Goal: Information Seeking & Learning: Learn about a topic

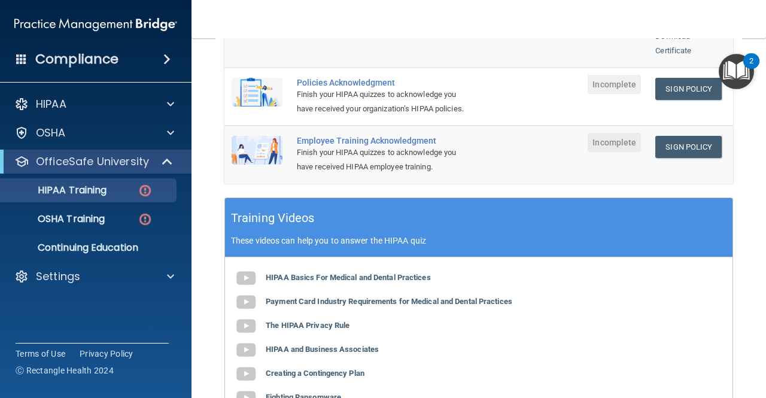
scroll to position [408, 0]
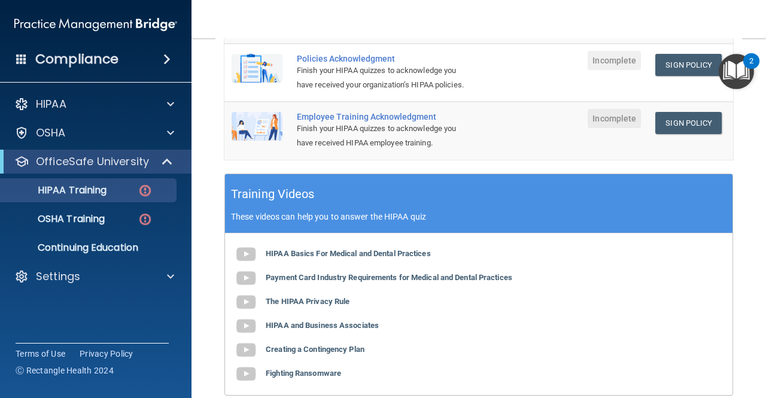
click at [533, 151] on td at bounding box center [557, 130] width 48 height 57
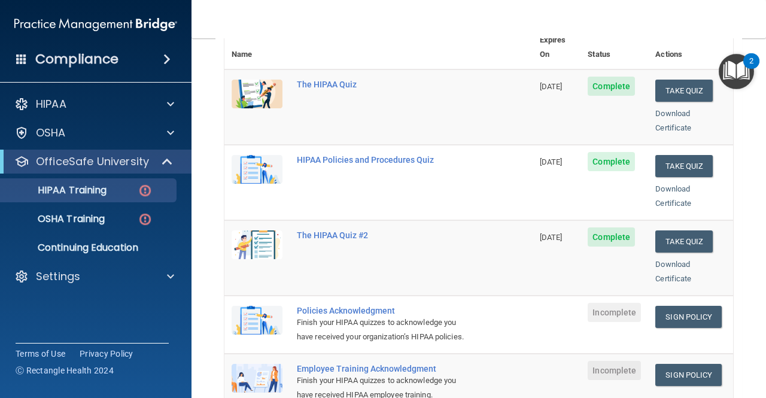
scroll to position [156, 0]
click at [689, 306] on link "Sign Policy" at bounding box center [688, 317] width 66 height 22
click at [677, 308] on link "Sign Policy" at bounding box center [688, 317] width 66 height 22
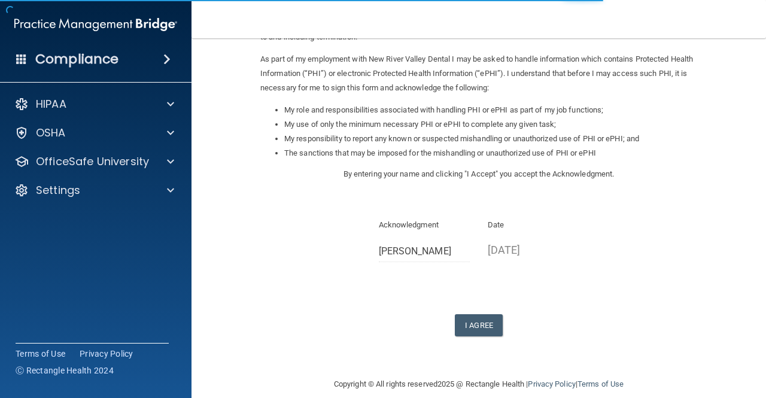
scroll to position [150, 0]
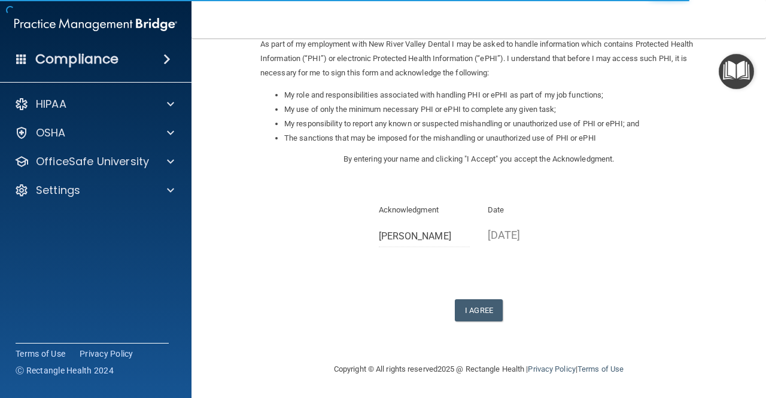
click at [489, 235] on p "[DATE]" at bounding box center [534, 235] width 92 height 20
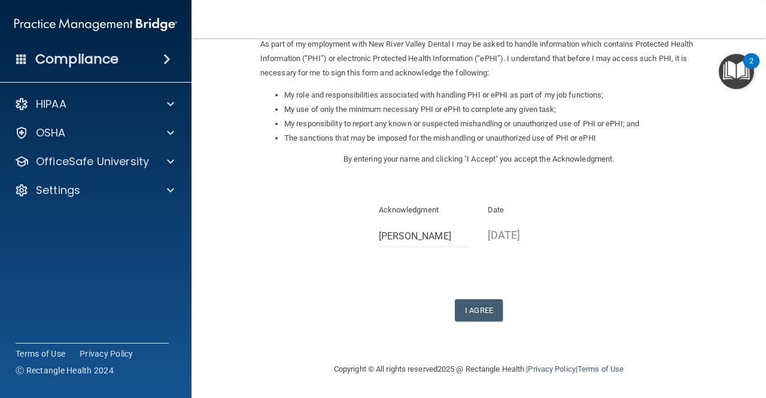
click at [513, 273] on div "Sign Your HIPAA Policies Acknowledgment I, William Jenkins , have been given th…" at bounding box center [478, 110] width 437 height 421
click at [477, 304] on button "I Agree" at bounding box center [479, 310] width 48 height 22
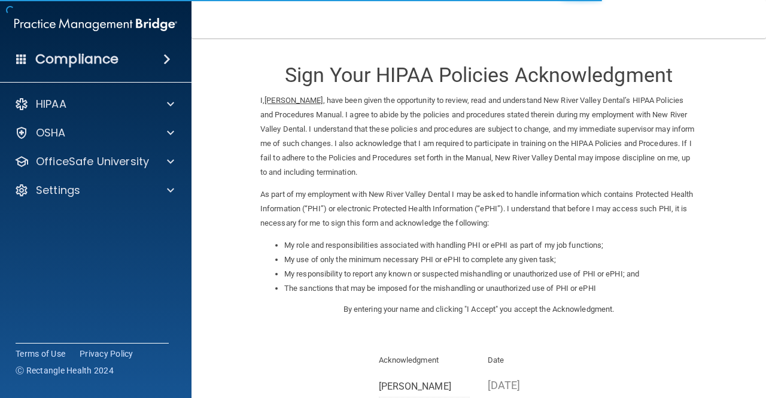
scroll to position [150, 0]
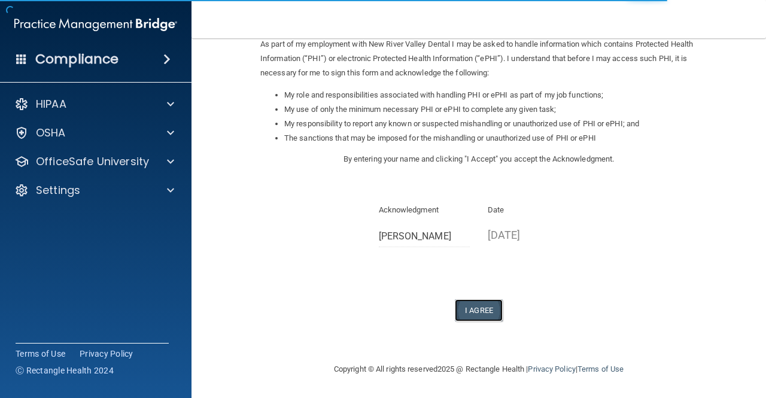
click at [455, 317] on button "I Agree" at bounding box center [479, 310] width 48 height 22
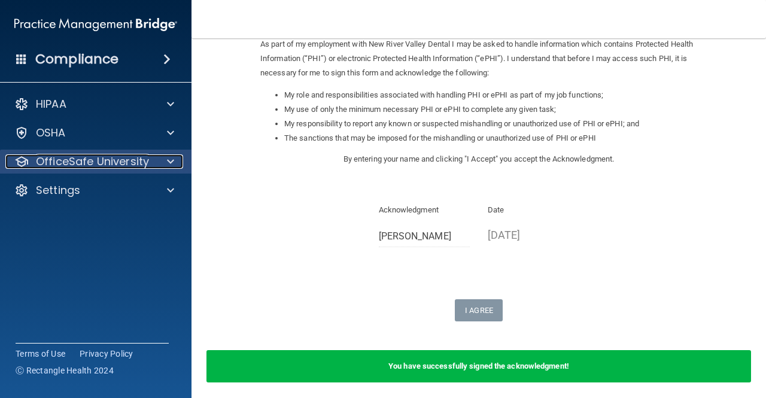
click at [165, 156] on div at bounding box center [169, 161] width 30 height 14
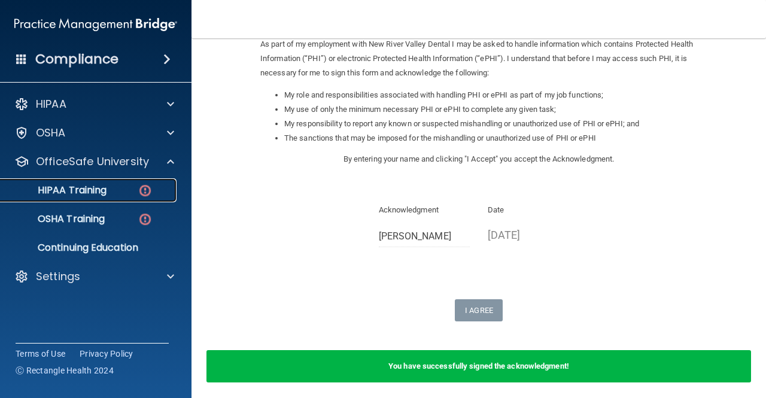
click at [110, 190] on div "HIPAA Training" at bounding box center [89, 190] width 163 height 12
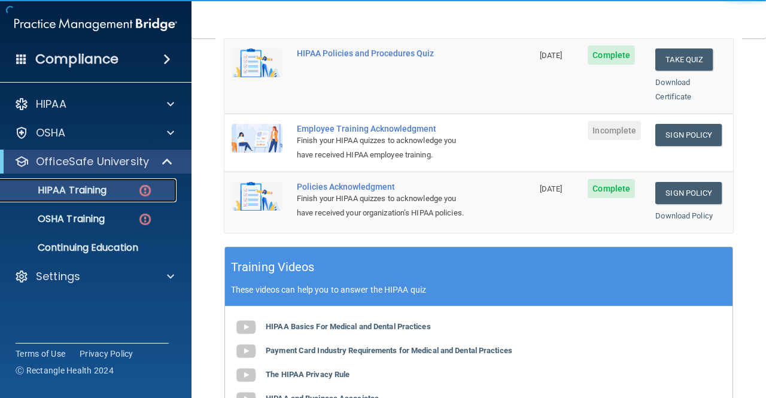
scroll to position [321, 0]
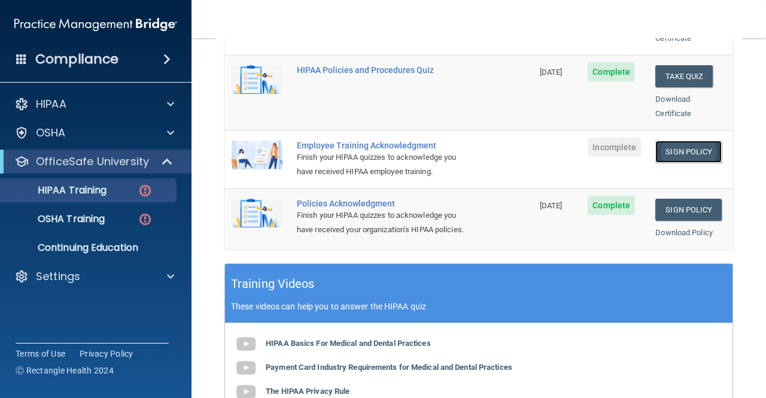
click at [670, 141] on link "Sign Policy" at bounding box center [688, 152] width 66 height 22
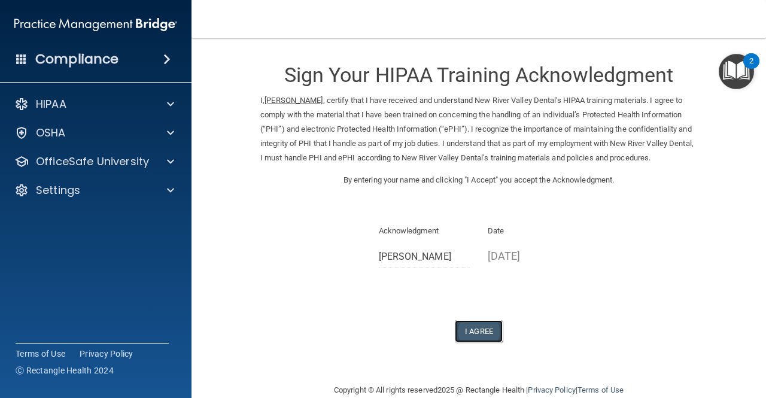
click at [490, 334] on button "I Agree" at bounding box center [479, 331] width 48 height 22
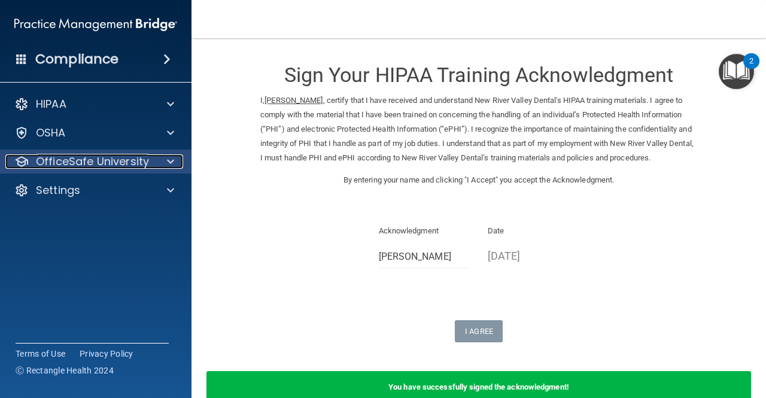
click at [174, 160] on span at bounding box center [170, 161] width 7 height 14
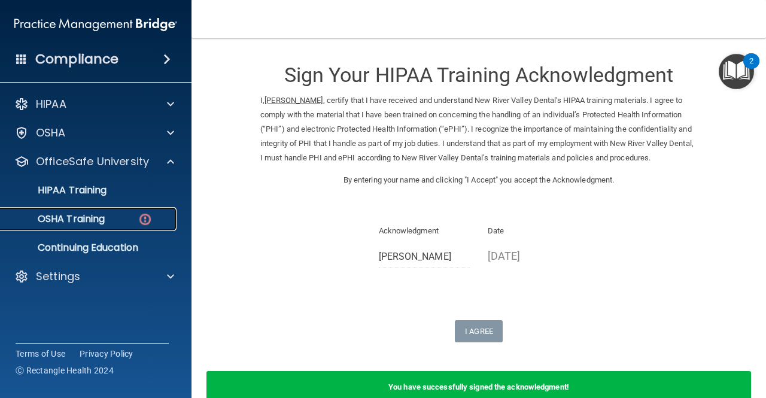
click at [100, 218] on p "OSHA Training" at bounding box center [56, 219] width 97 height 12
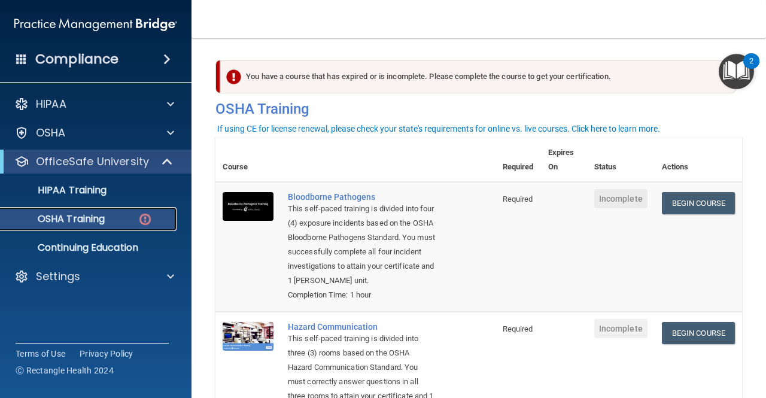
scroll to position [120, 0]
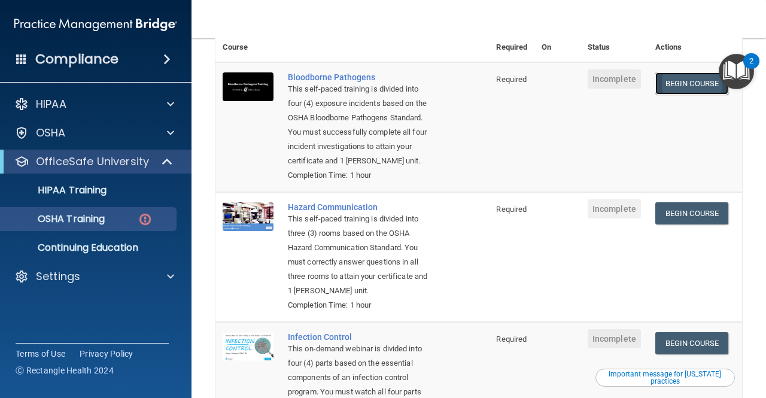
click at [698, 93] on link "Begin Course" at bounding box center [691, 83] width 73 height 22
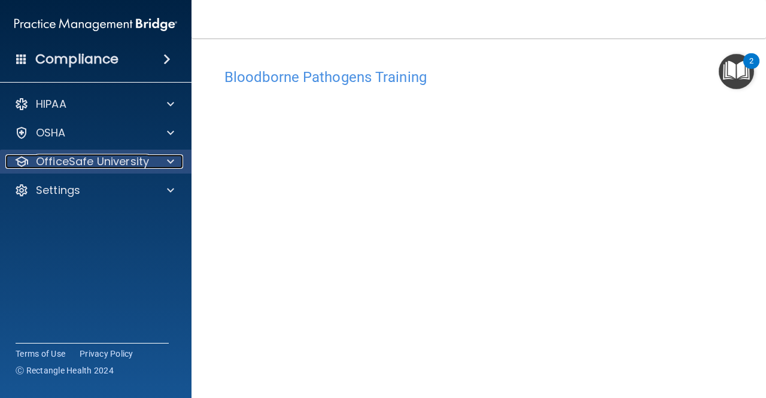
click at [171, 157] on span at bounding box center [170, 161] width 7 height 14
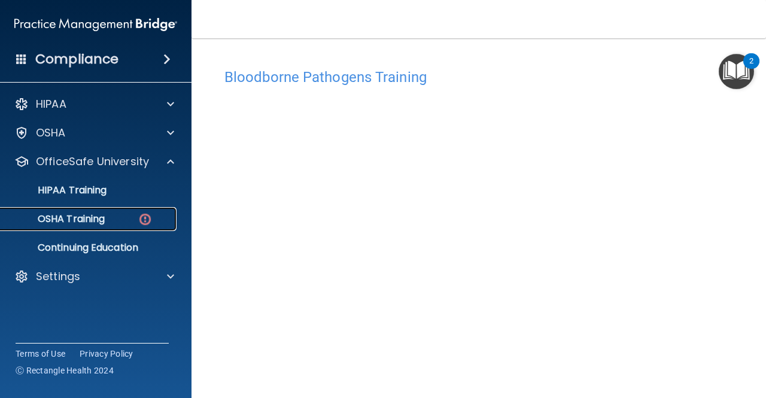
click at [105, 219] on p "OSHA Training" at bounding box center [56, 219] width 97 height 12
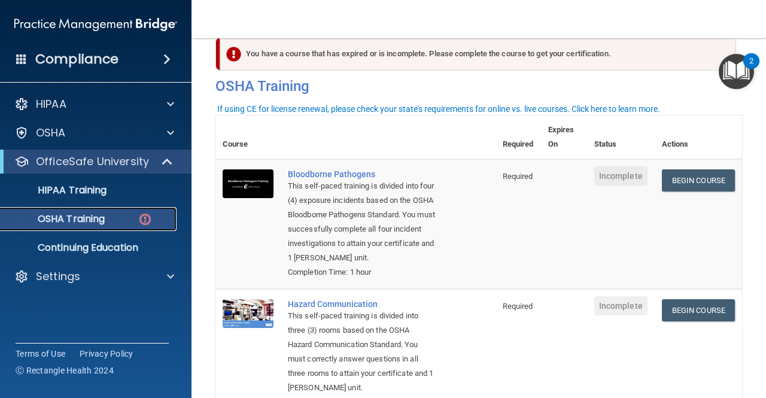
scroll to position [20, 0]
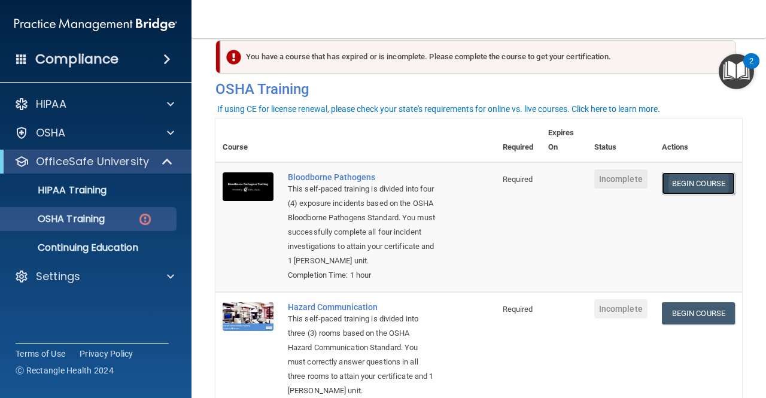
click at [662, 177] on link "Begin Course" at bounding box center [698, 183] width 73 height 22
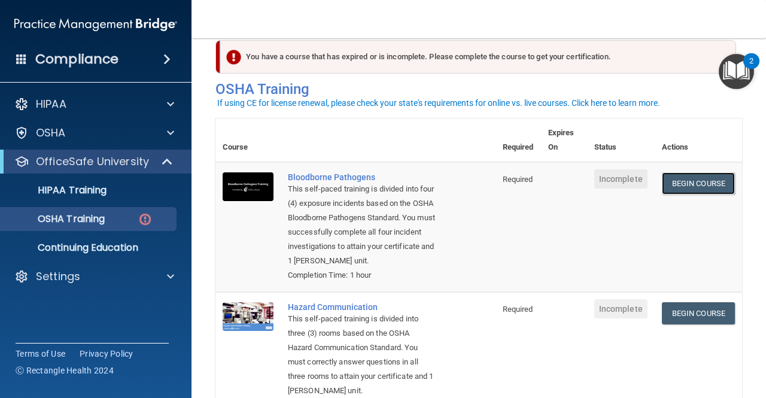
scroll to position [41, 0]
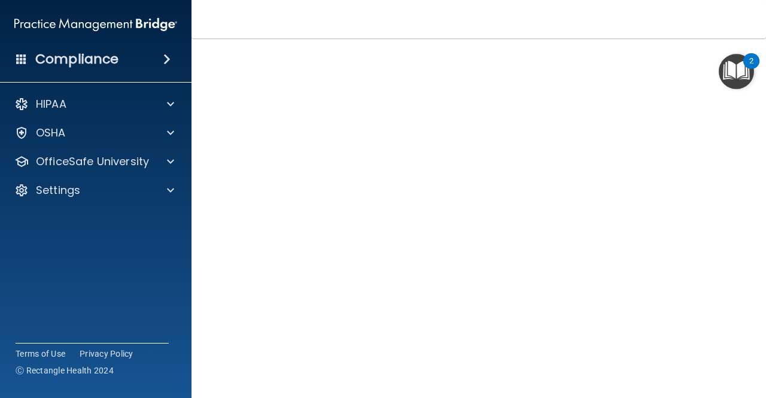
scroll to position [50, 0]
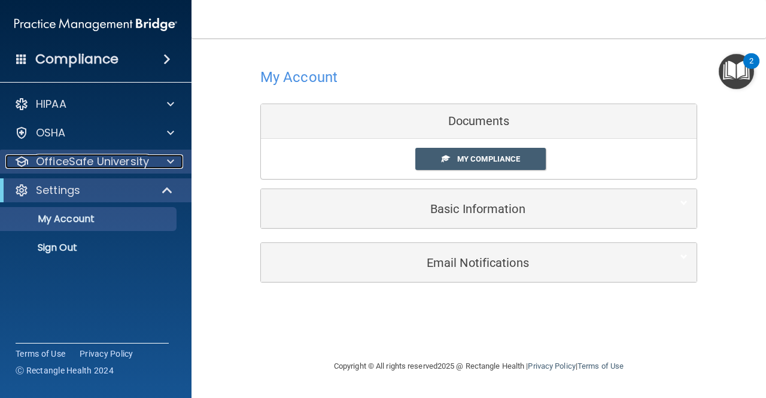
click at [174, 160] on div at bounding box center [169, 161] width 30 height 14
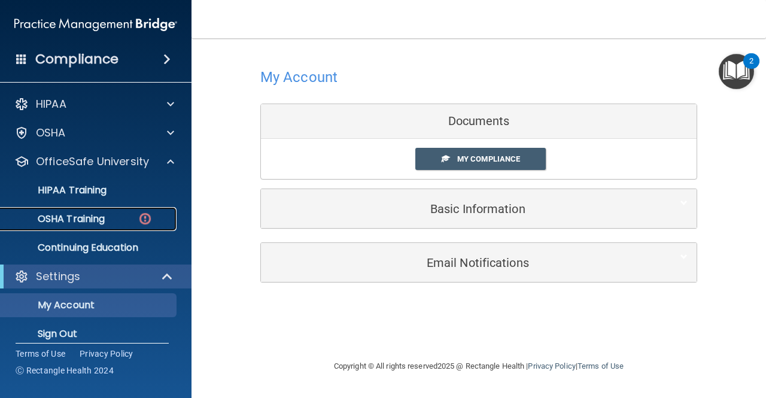
click at [121, 215] on div "OSHA Training" at bounding box center [89, 219] width 163 height 12
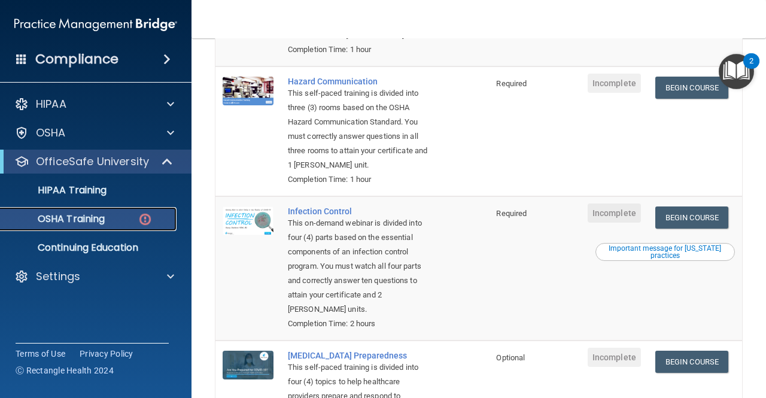
scroll to position [216, 0]
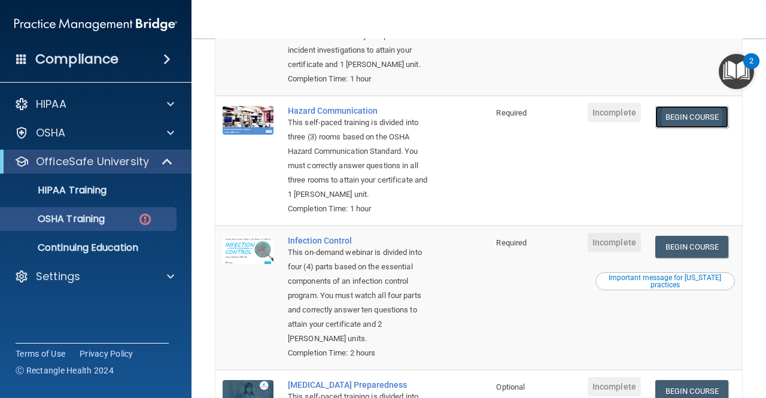
click at [701, 123] on link "Begin Course" at bounding box center [691, 117] width 73 height 22
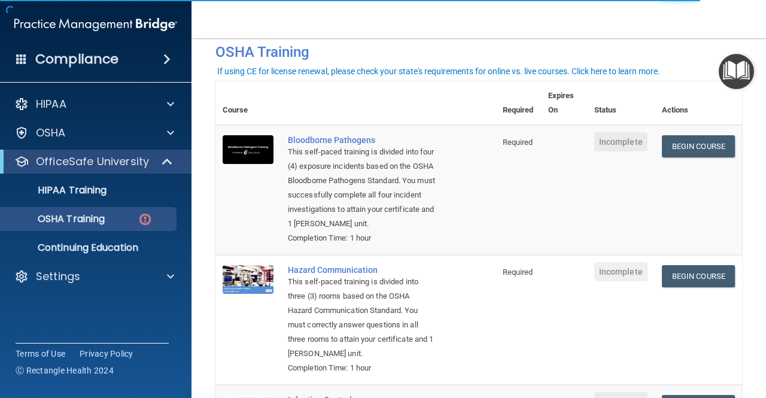
scroll to position [57, 0]
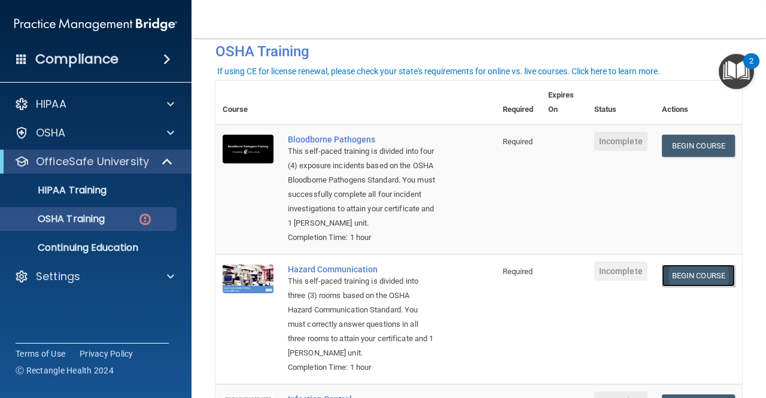
click at [677, 287] on link "Begin Course" at bounding box center [698, 275] width 73 height 22
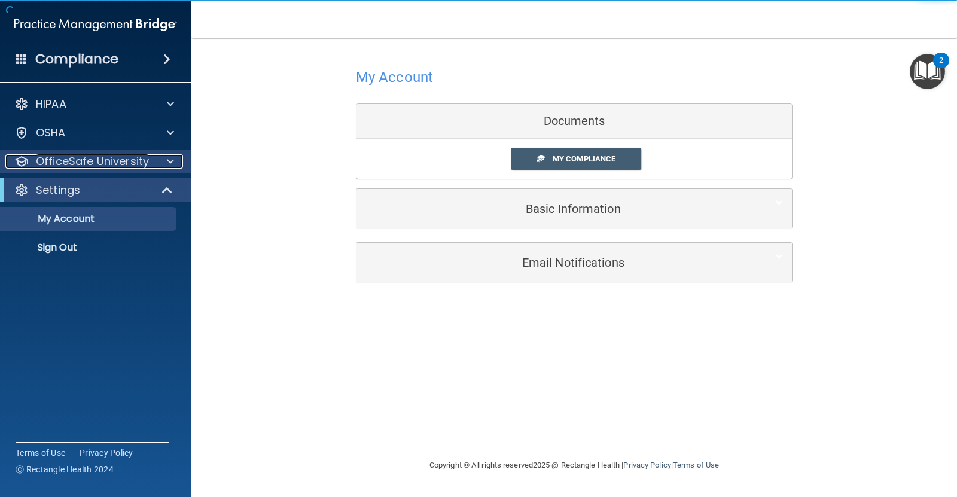
click at [169, 165] on span at bounding box center [170, 161] width 7 height 14
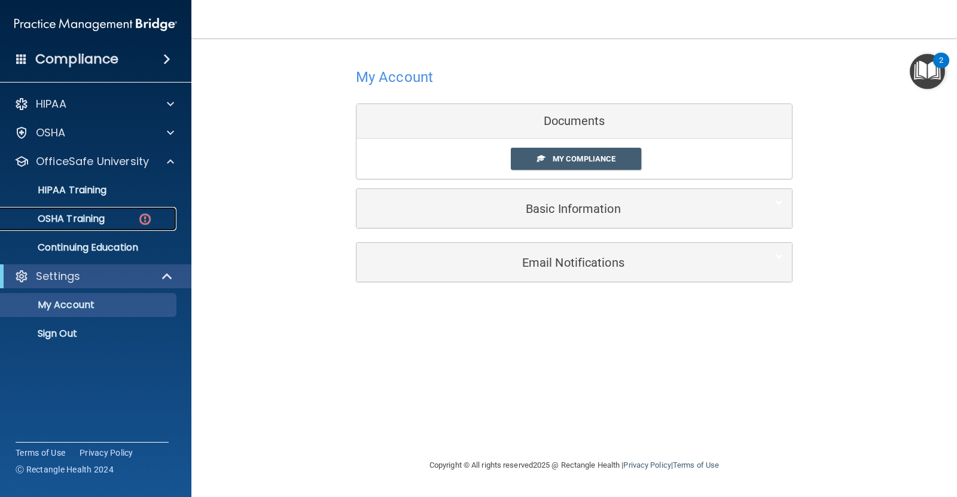
click at [92, 214] on p "OSHA Training" at bounding box center [56, 219] width 97 height 12
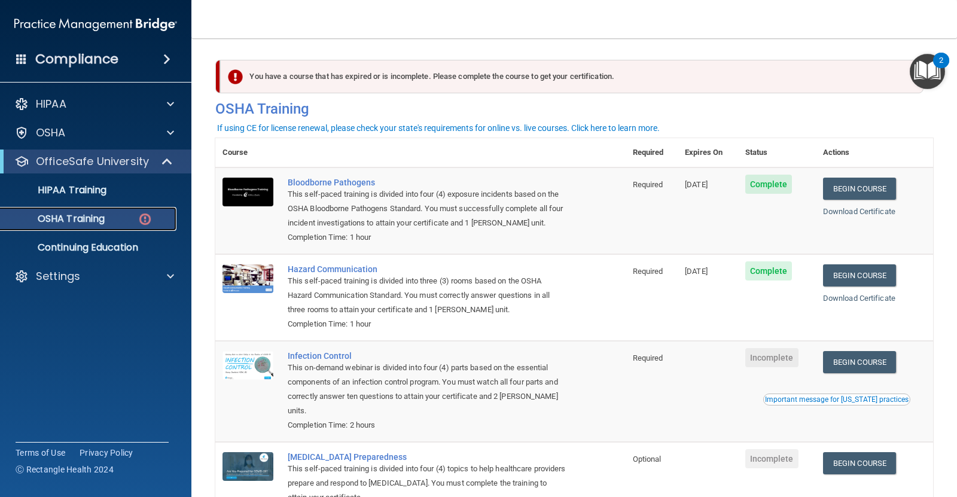
scroll to position [75, 0]
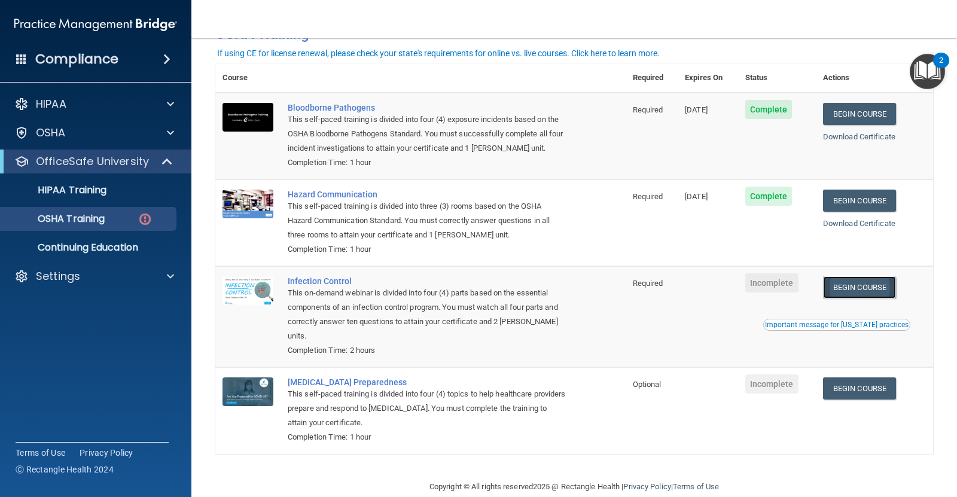
click at [765, 289] on link "Begin Course" at bounding box center [859, 287] width 73 height 22
click at [765, 397] on link "Begin Course" at bounding box center [859, 389] width 73 height 22
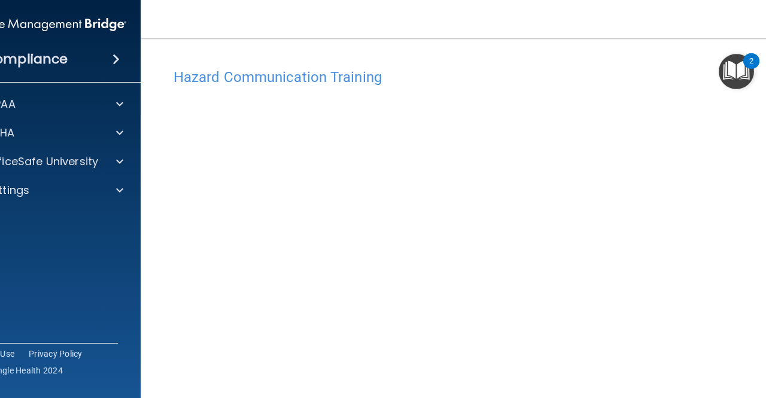
scroll to position [52, 0]
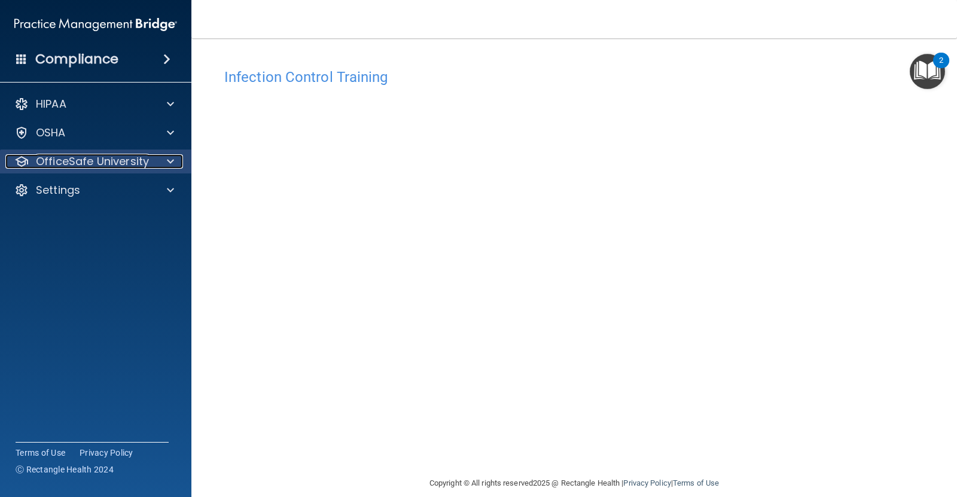
click at [160, 167] on div at bounding box center [169, 161] width 30 height 14
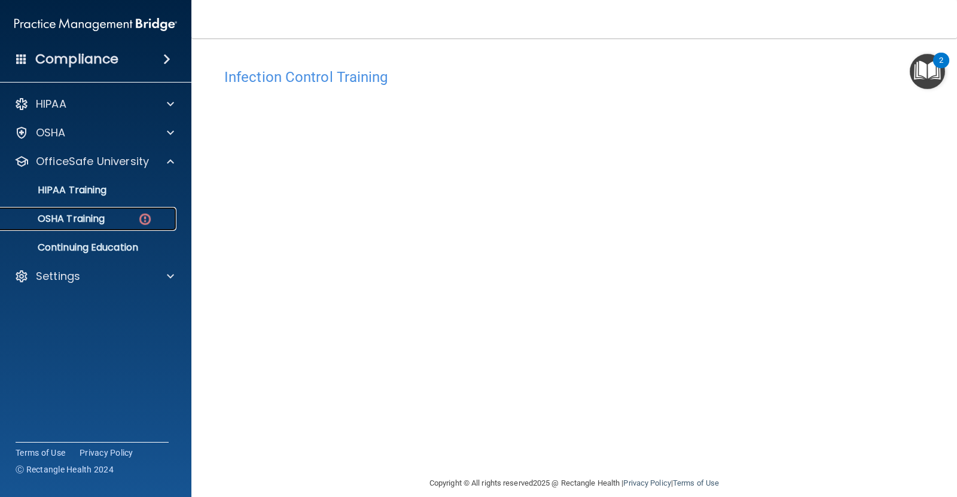
click at [163, 216] on div "OSHA Training" at bounding box center [89, 219] width 163 height 12
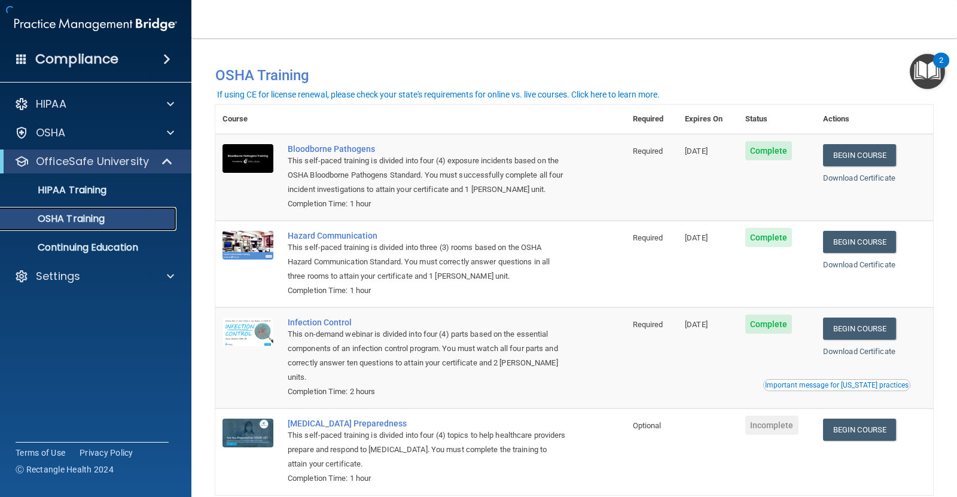
scroll to position [61, 0]
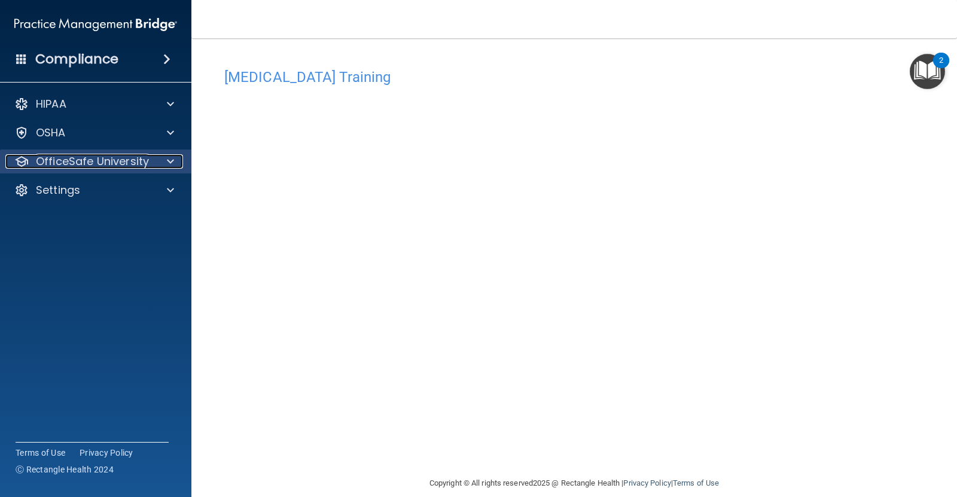
click at [180, 162] on div at bounding box center [169, 161] width 30 height 14
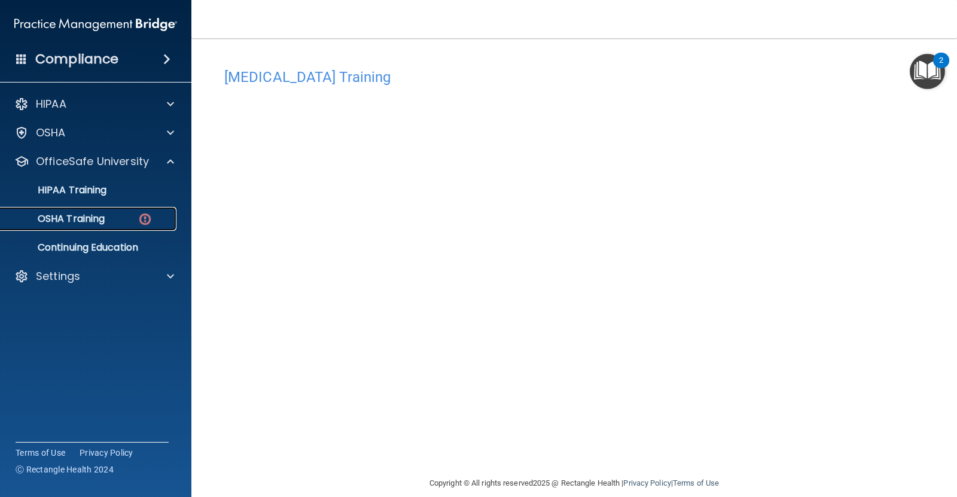
click at [130, 217] on div "OSHA Training" at bounding box center [89, 219] width 163 height 12
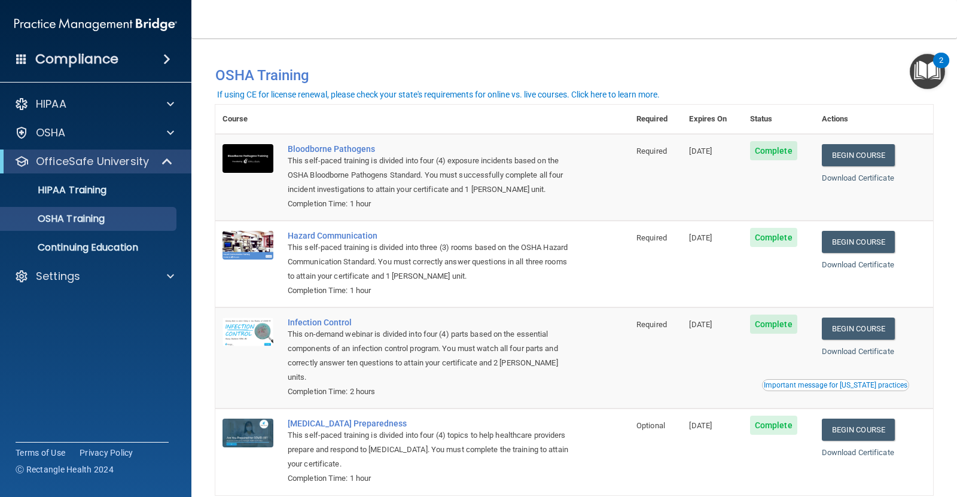
click at [399, 48] on main "You have a course that has expired or is incomplete. Please complete the course…" at bounding box center [574, 267] width 766 height 459
